Goal: Task Accomplishment & Management: Use online tool/utility

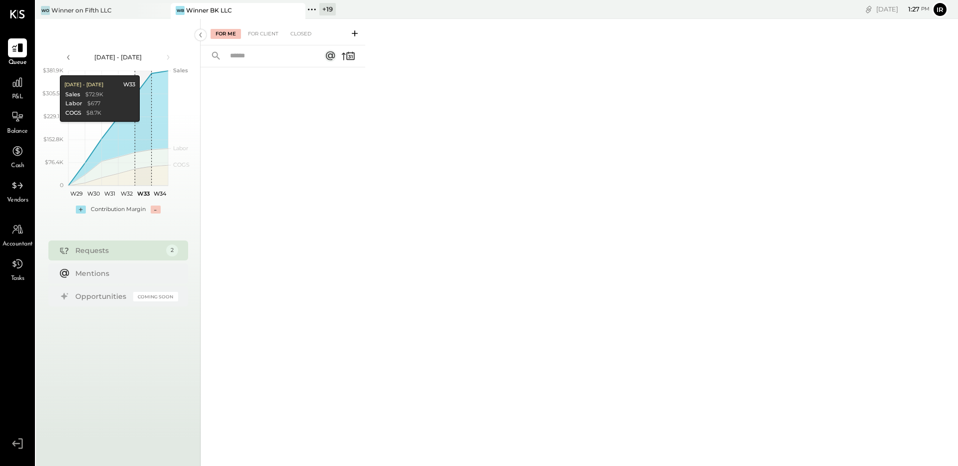
click at [309, 6] on icon at bounding box center [311, 9] width 13 height 13
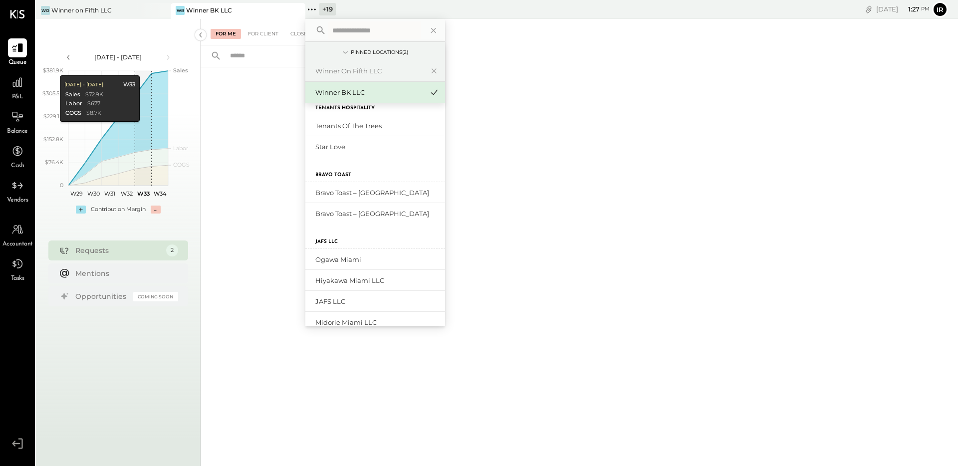
scroll to position [19, 0]
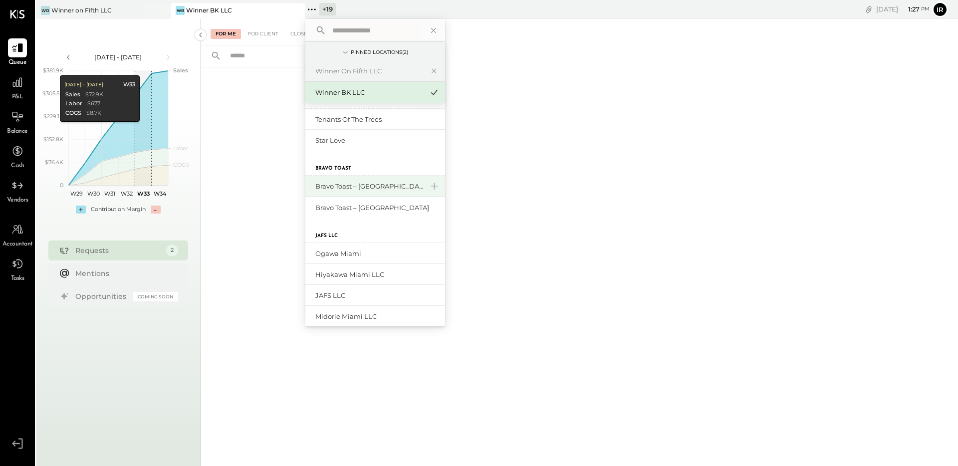
click at [364, 182] on div "Bravo Toast – [GEOGRAPHIC_DATA]" at bounding box center [369, 186] width 108 height 9
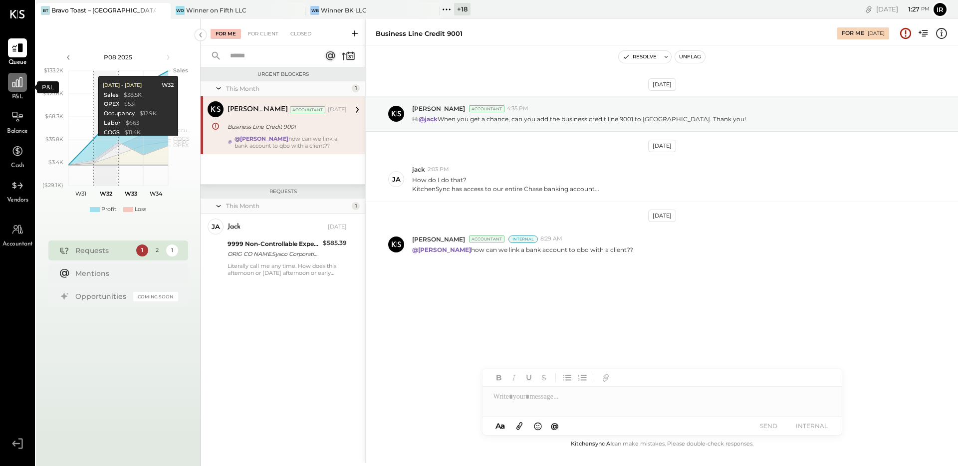
click at [16, 81] on icon at bounding box center [17, 82] width 13 height 13
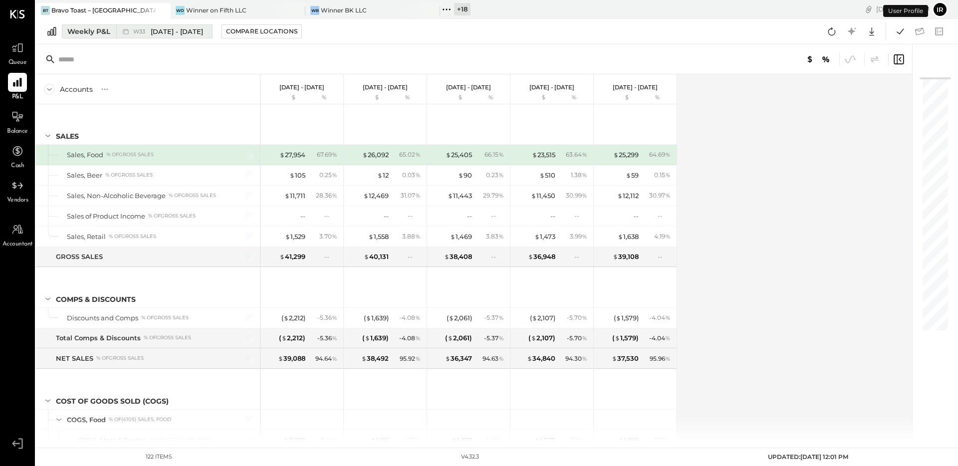
click at [143, 38] on button "Weekly P&L W33 [DATE] - [DATE]" at bounding box center [137, 31] width 151 height 14
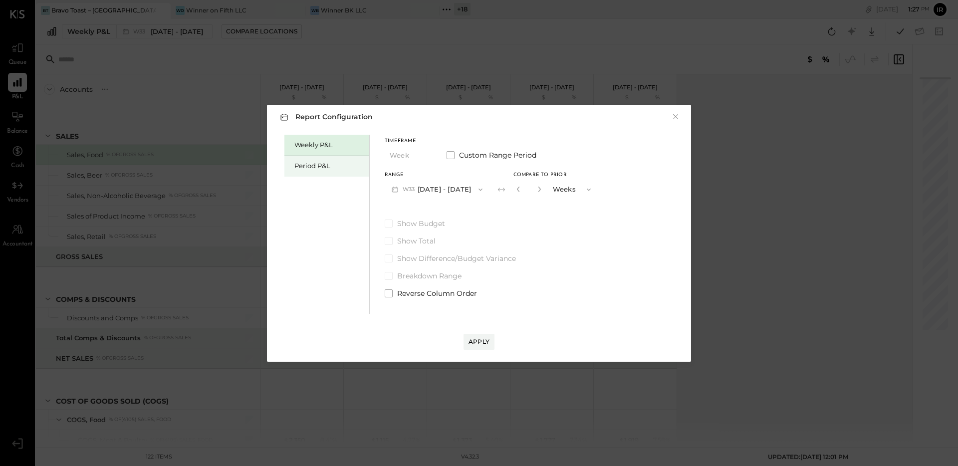
click at [315, 168] on div "Period P&L" at bounding box center [329, 165] width 70 height 9
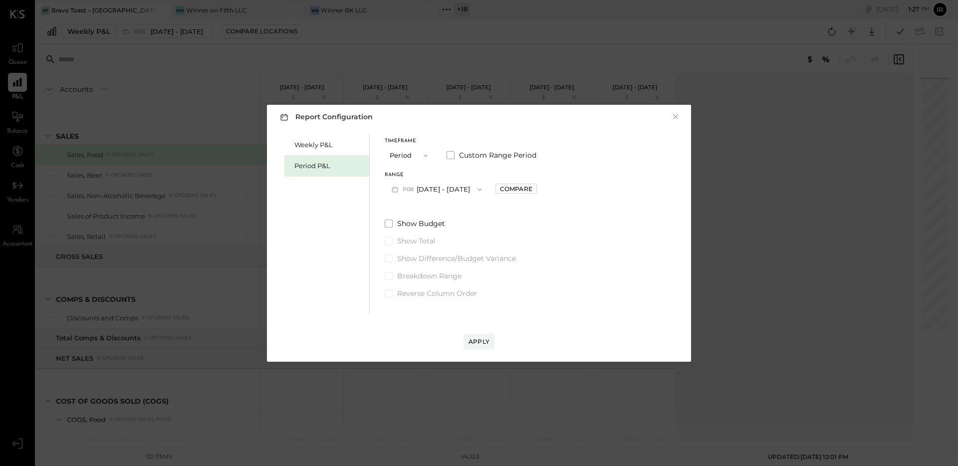
click at [469, 195] on button "P08 [DATE] - [DATE]" at bounding box center [437, 189] width 104 height 18
click at [306, 65] on div "Report Configuration × Weekly P&L Period P&L Timeframe Period Custom Range Peri…" at bounding box center [479, 233] width 958 height 466
